Goal: Use online tool/utility: Use online tool/utility

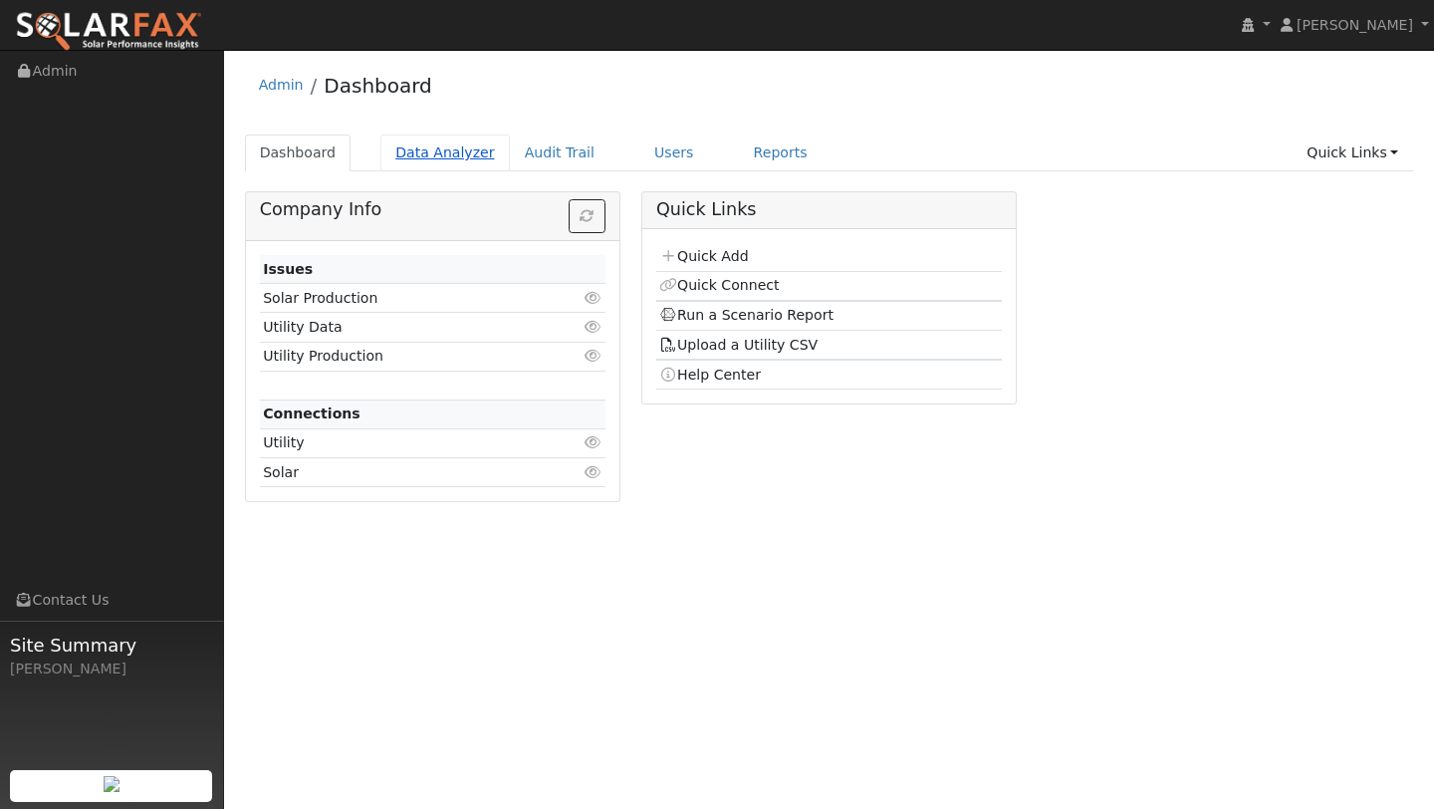
click at [427, 149] on link "Data Analyzer" at bounding box center [444, 152] width 129 height 37
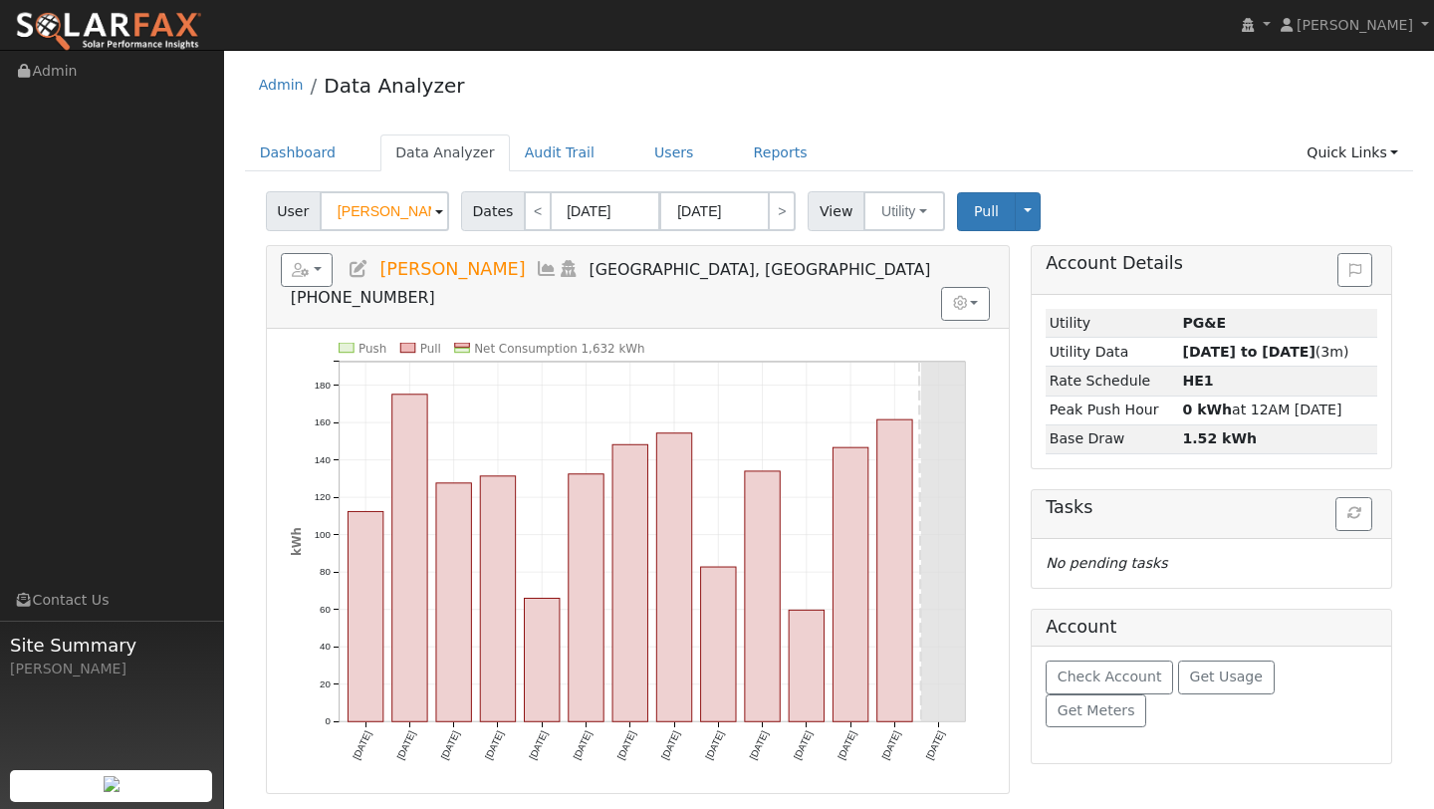
click at [355, 214] on input "Bessie Mattice" at bounding box center [384, 211] width 129 height 40
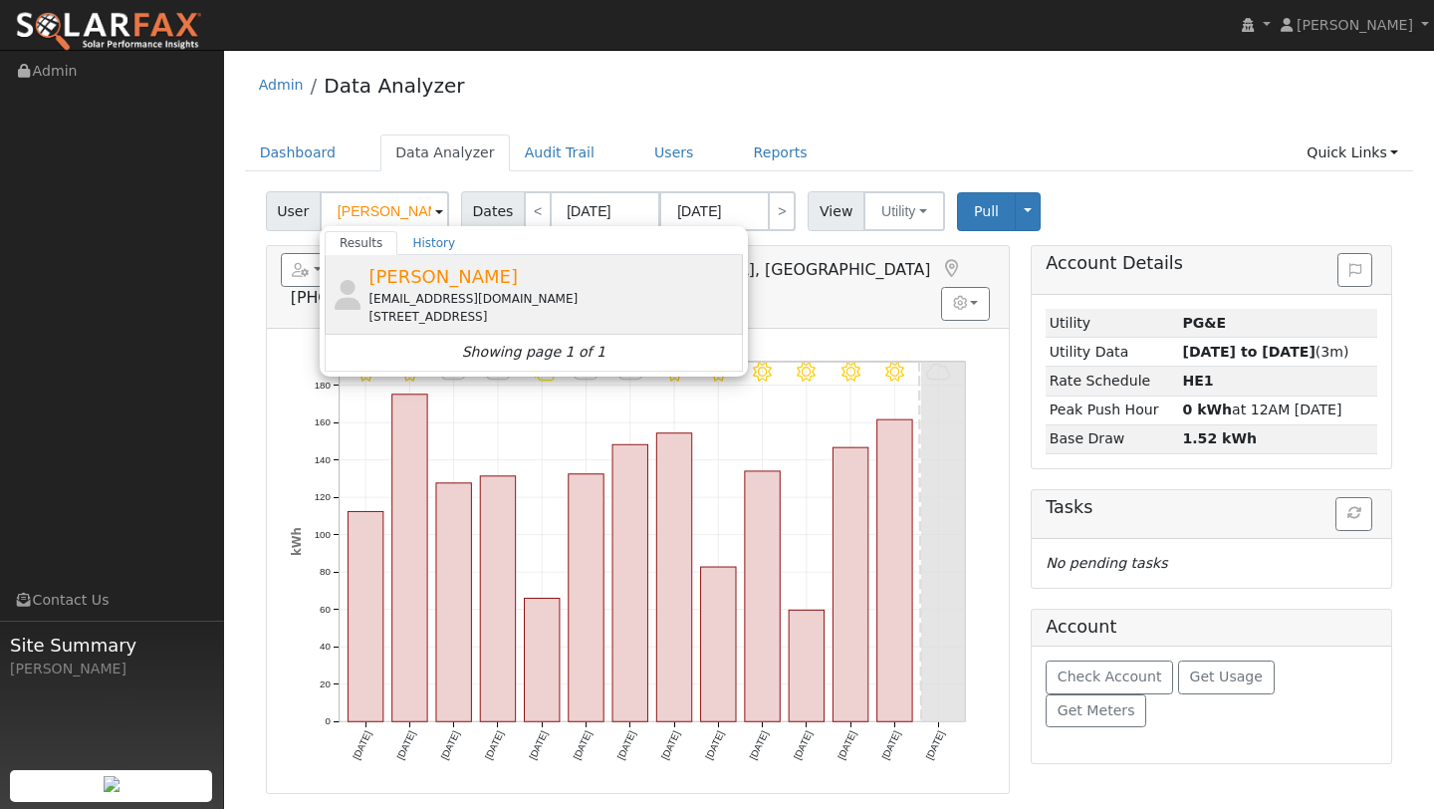
click at [355, 309] on icon at bounding box center [348, 295] width 34 height 30
type input "Julie Duffy"
